Goal: Check status: Check status

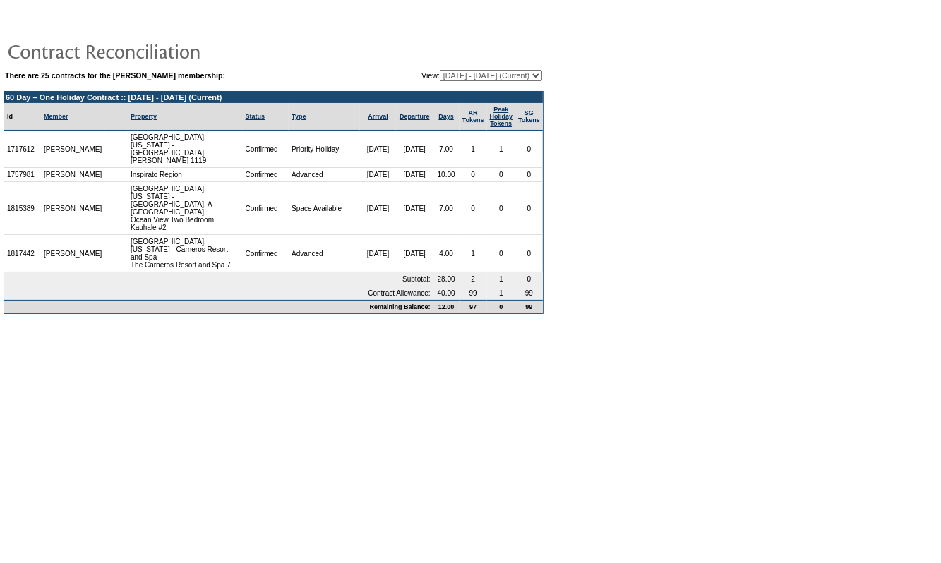
click at [483, 74] on select "[DATE] - [DATE] [DATE] - [DATE] [DATE] - [DATE] [DATE] - [DATE] [DATE] - [DATE]…" at bounding box center [491, 75] width 102 height 11
select select "138606"
click at [440, 70] on select "[DATE] - [DATE] [DATE] - [DATE] [DATE] - [DATE] [DATE] - [DATE] [DATE] - [DATE]…" at bounding box center [491, 75] width 102 height 11
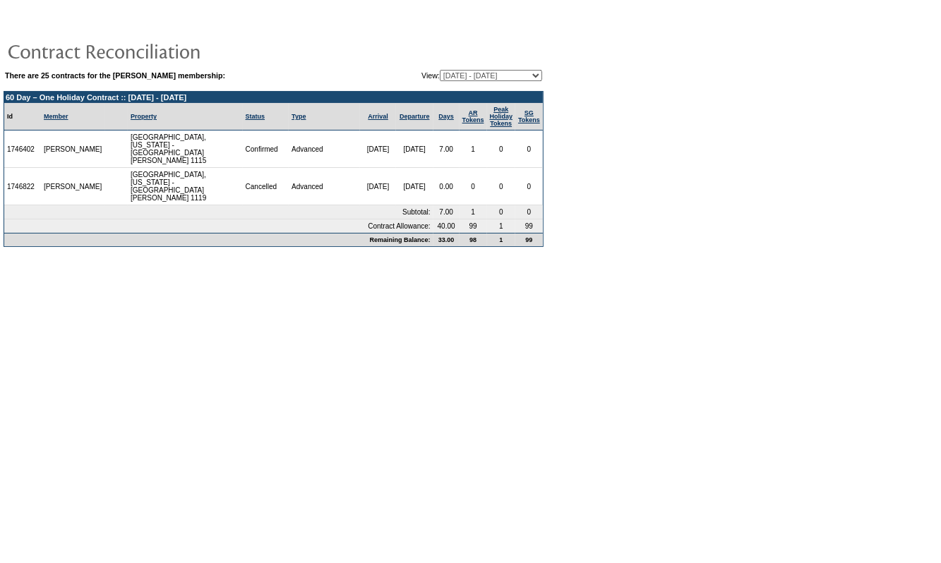
click at [443, 79] on select "[DATE] - [DATE] [DATE] - [DATE] [DATE] - [DATE] [DATE] - [DATE] [DATE] - [DATE]…" at bounding box center [491, 75] width 102 height 11
select select "128110"
click at [440, 70] on select "[DATE] - [DATE] [DATE] - [DATE] [DATE] - [DATE] [DATE] - [DATE] [DATE] - [DATE]…" at bounding box center [491, 75] width 102 height 11
